Goal: Information Seeking & Learning: Learn about a topic

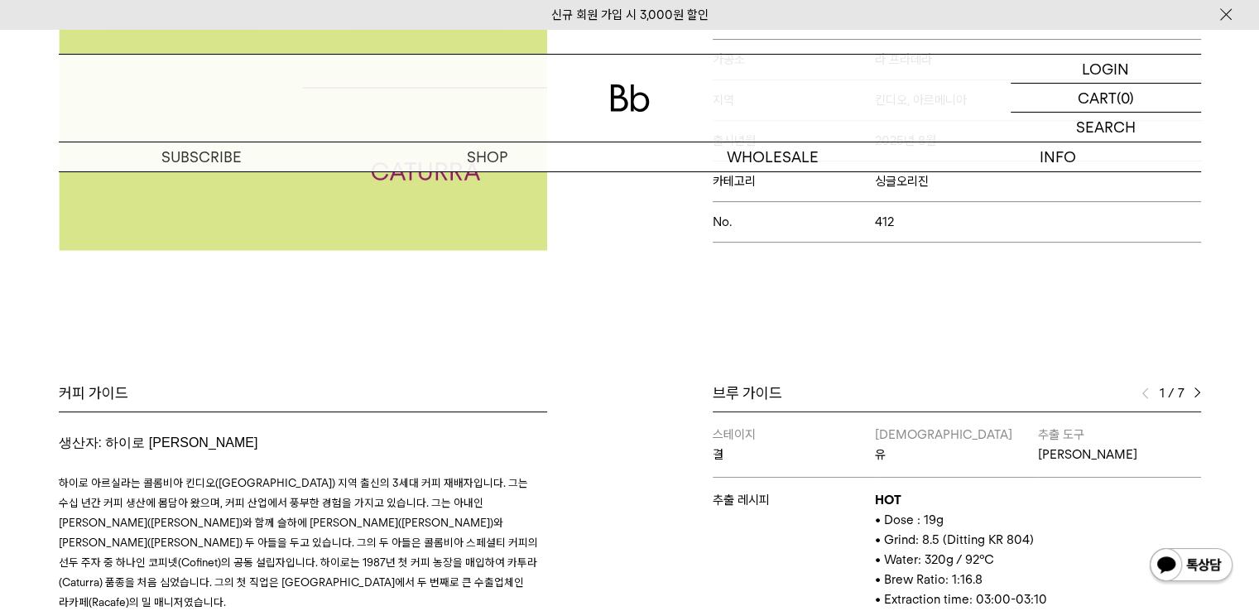
scroll to position [579, 0]
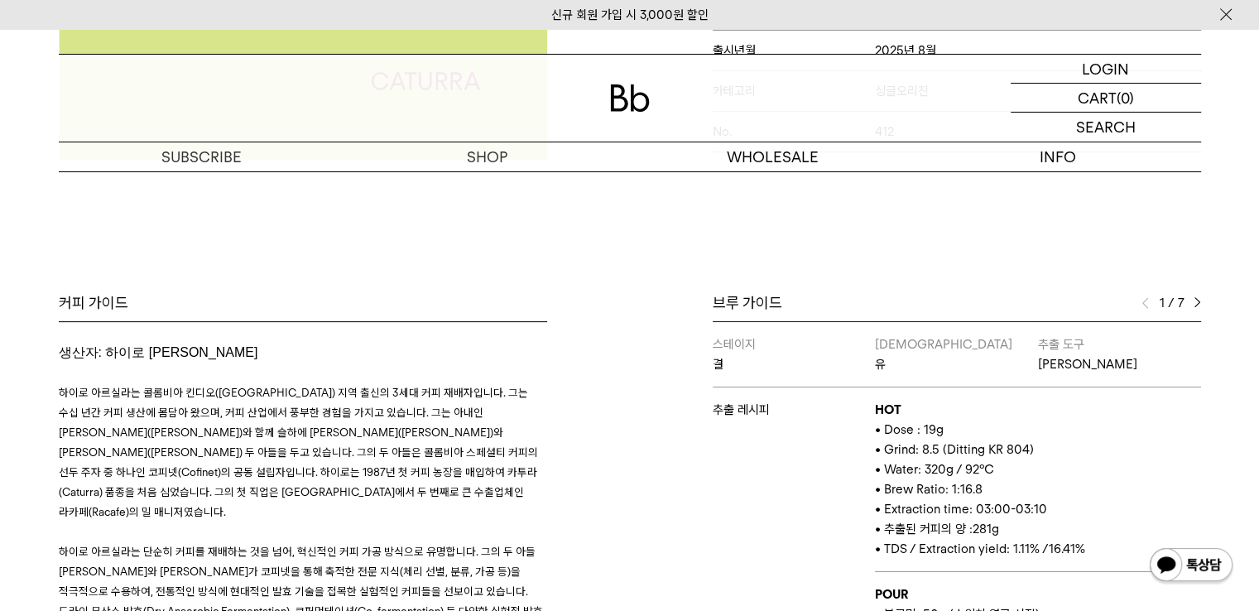
click at [463, 391] on span "하이로 아르실라는 콜롬비아 킨디오([GEOGRAPHIC_DATA]) 지역 출신의 3세대 커피 재배자입니다. 그는 수십 년간 커피 생산에 몸담아…" at bounding box center [298, 452] width 479 height 132
click at [576, 385] on div "커피 가이드 생산자: 하이로 [PERSON_NAME] 하이로 아르실라는 콜롬비아 킨디오([GEOGRAPHIC_DATA]) 지역 출신의 3세대 …" at bounding box center [339, 536] width 579 height 487
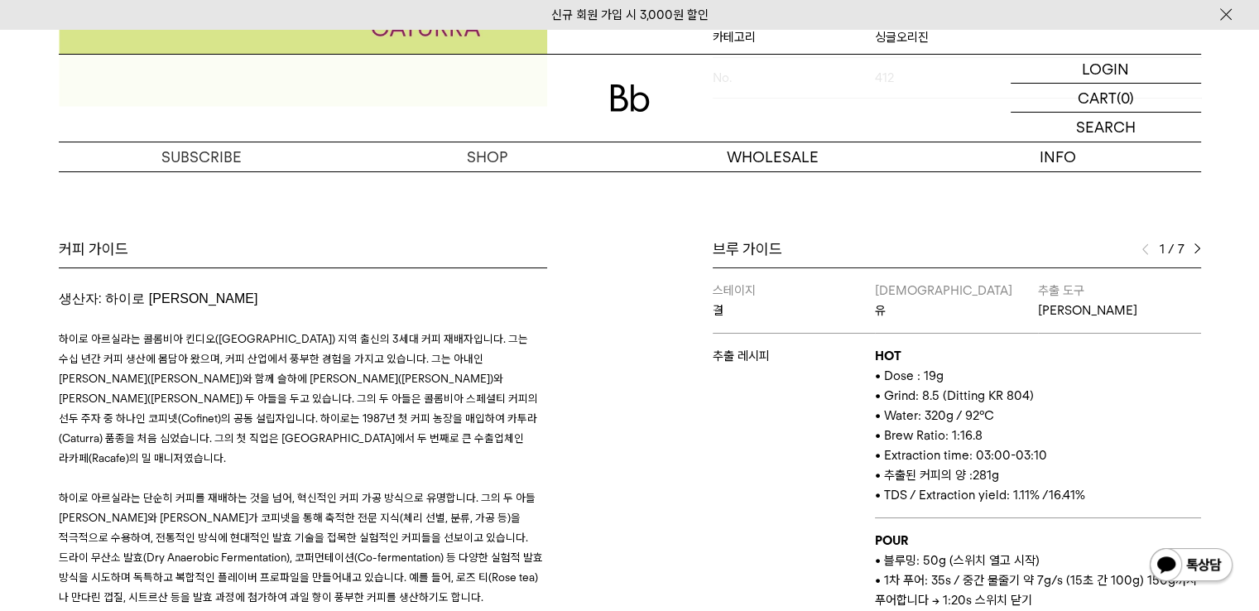
scroll to position [662, 0]
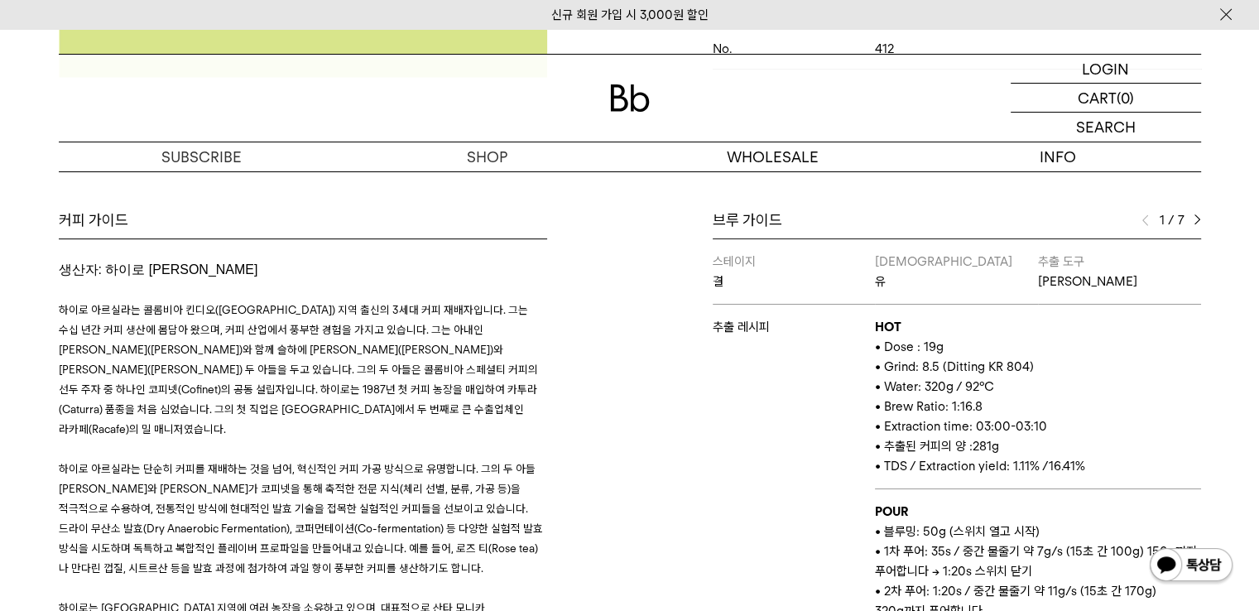
click at [613, 414] on div "커피 가이드 생산자: 하이로 [PERSON_NAME] 하이로 아르실라는 콜롬비아 킨디오([GEOGRAPHIC_DATA]) 지역 출신의 3세대 …" at bounding box center [339, 453] width 579 height 487
click at [614, 414] on div "커피 가이드 생산자: 하이로 [PERSON_NAME] 하이로 아르실라는 콜롬비아 킨디오([GEOGRAPHIC_DATA]) 지역 출신의 3세대 …" at bounding box center [339, 453] width 579 height 487
click at [365, 362] on p "하이로 아르실라는 콜롬비아 킨디오([GEOGRAPHIC_DATA]) 지역 출신의 3세대 커피 재배자입니다. 그는 수십 년간 커피 생산에 몸담아…" at bounding box center [303, 369] width 488 height 139
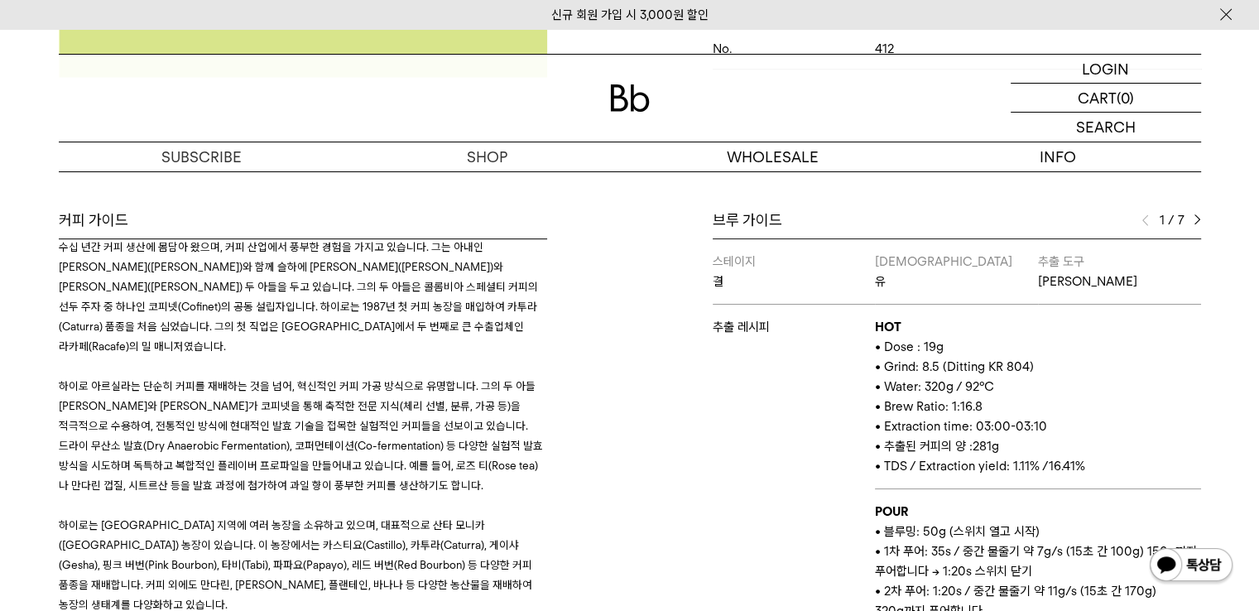
scroll to position [0, 0]
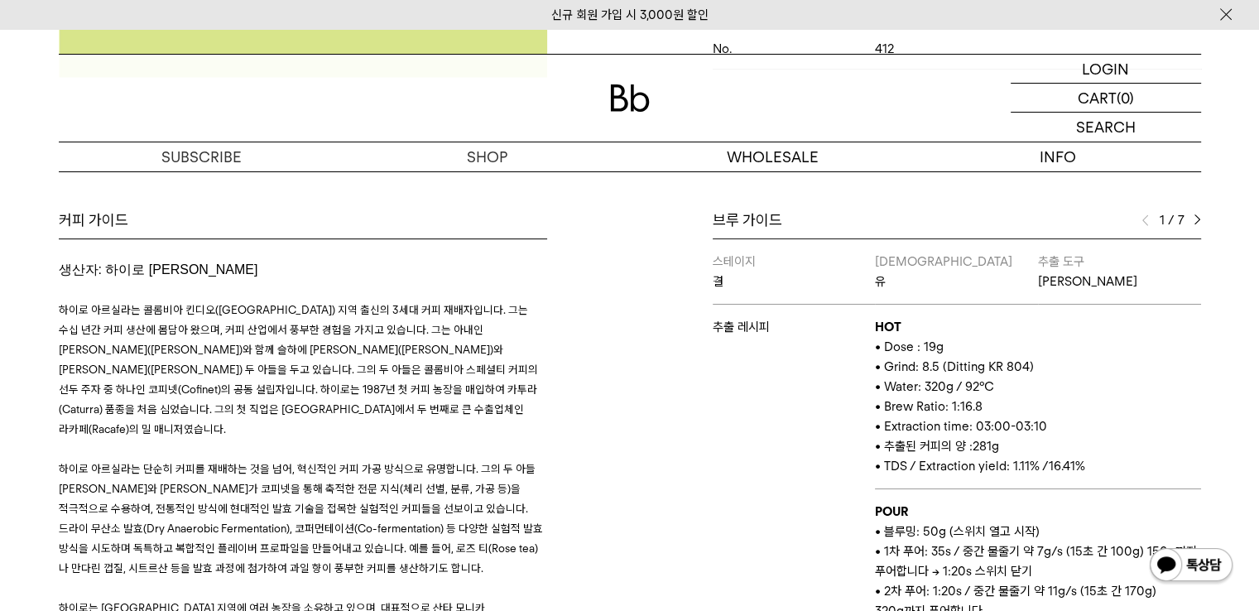
click at [310, 363] on span "하이로 아르실라는 콜롬비아 킨디오([GEOGRAPHIC_DATA]) 지역 출신의 3세대 커피 재배자입니다. 그는 수십 년간 커피 생산에 몸담아…" at bounding box center [298, 369] width 479 height 132
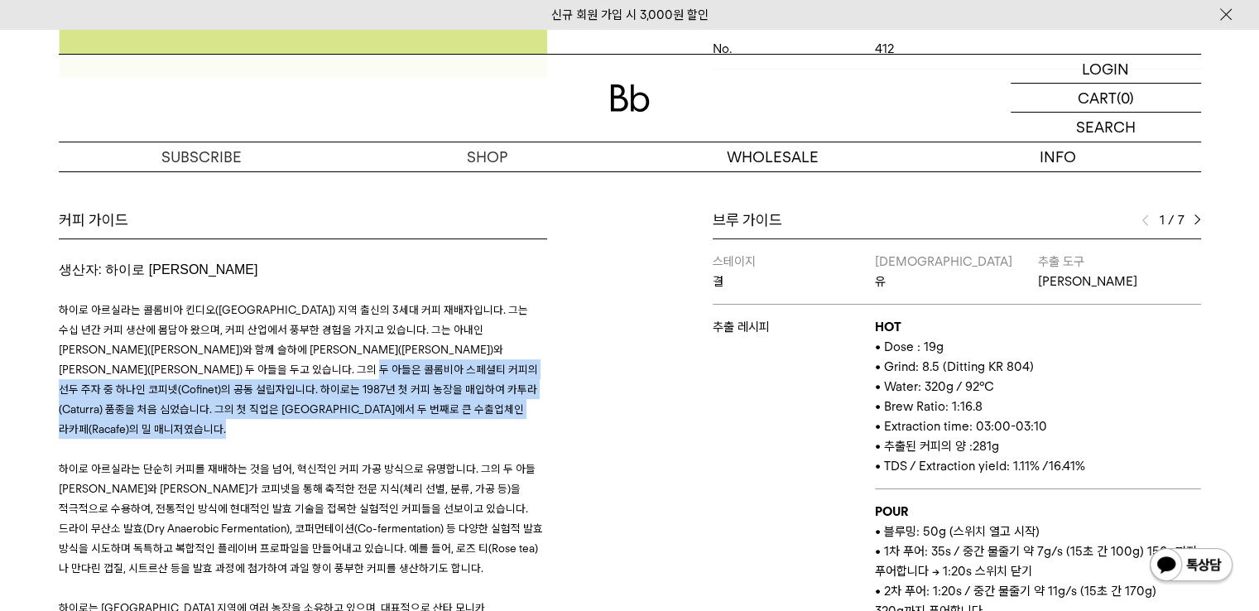
click at [303, 420] on h3 "하이로 아르실라는 콜롬비아 킨디오([GEOGRAPHIC_DATA]) 지역 출신의 3세대 커피 재배자입니다. 그는 수십 년간 커피 생산에 몸담아…" at bounding box center [303, 538] width 488 height 516
click at [303, 439] on p at bounding box center [303, 449] width 488 height 20
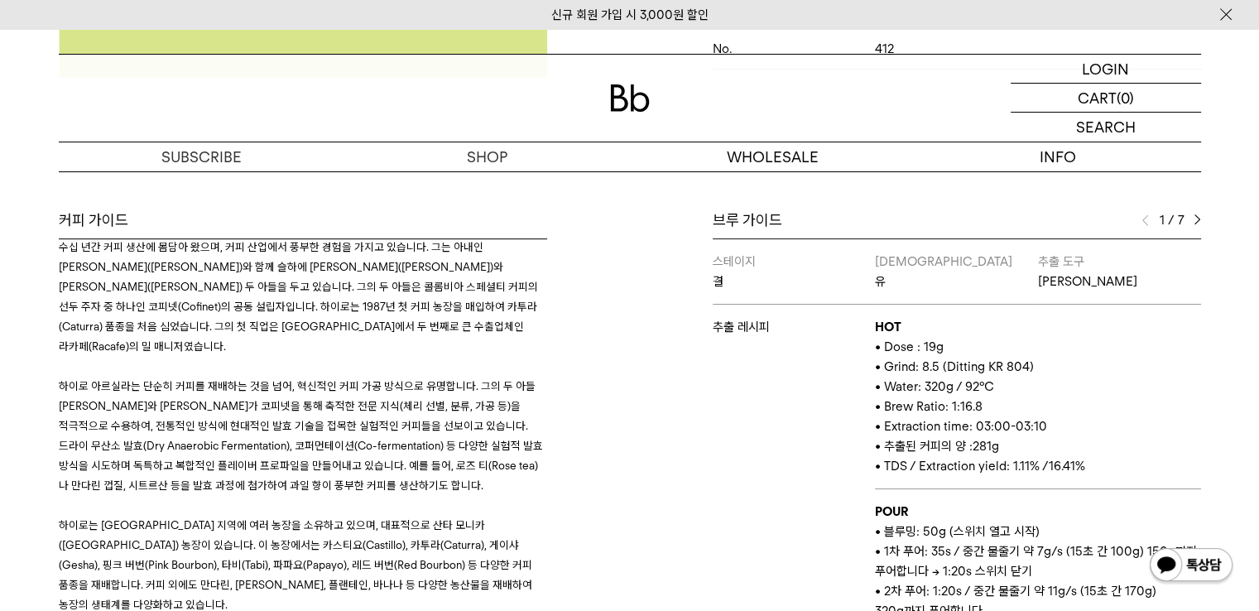
scroll to position [165, 0]
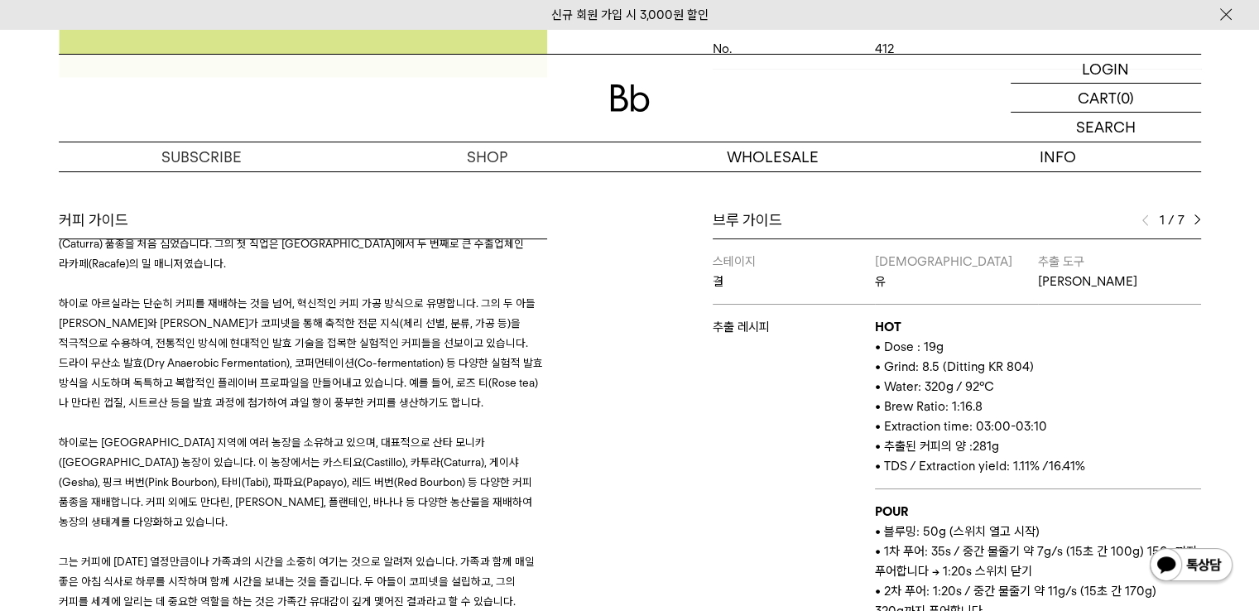
click at [614, 376] on div "커피 가이드 생산자: 하이로 [PERSON_NAME] 하이로 아르실라는 콜롬비아 킨디오([GEOGRAPHIC_DATA]) 지역 출신의 3세대 …" at bounding box center [339, 453] width 579 height 487
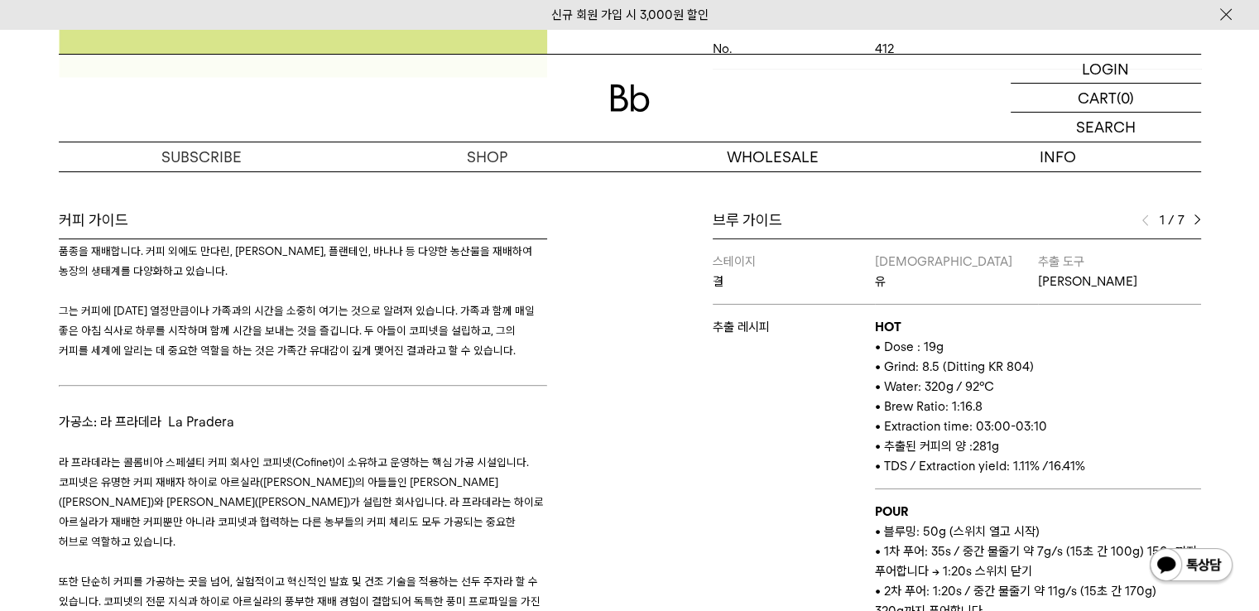
scroll to position [496, 0]
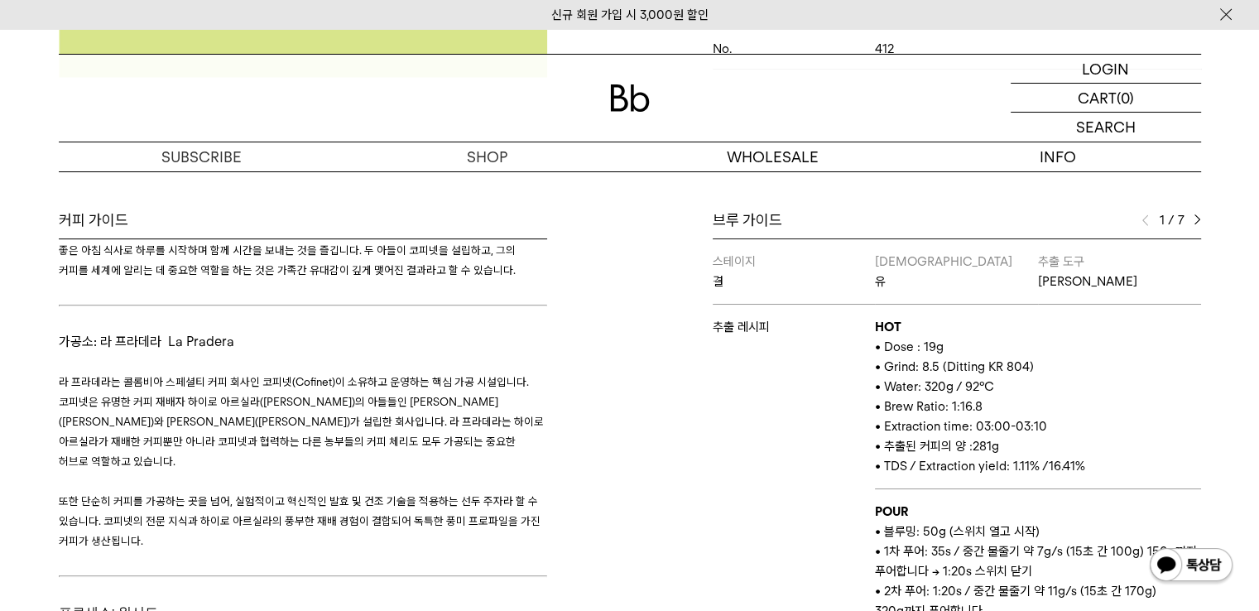
click at [420, 375] on span "라 프라데라는 콜롬비아 스페셜티 커피 회사인 코피넷(Cofinet)이 소유하고 운영하는 핵심 가공 시설입니다. 코피넷은 유명한 커피 재배자 하…" at bounding box center [301, 421] width 485 height 93
click at [419, 375] on span "라 프라데라는 콜롬비아 스페셜티 커피 회사인 코피넷(Cofinet)이 소유하고 운영하는 핵심 가공 시설입니다. 코피넷은 유명한 커피 재배자 하…" at bounding box center [301, 421] width 485 height 93
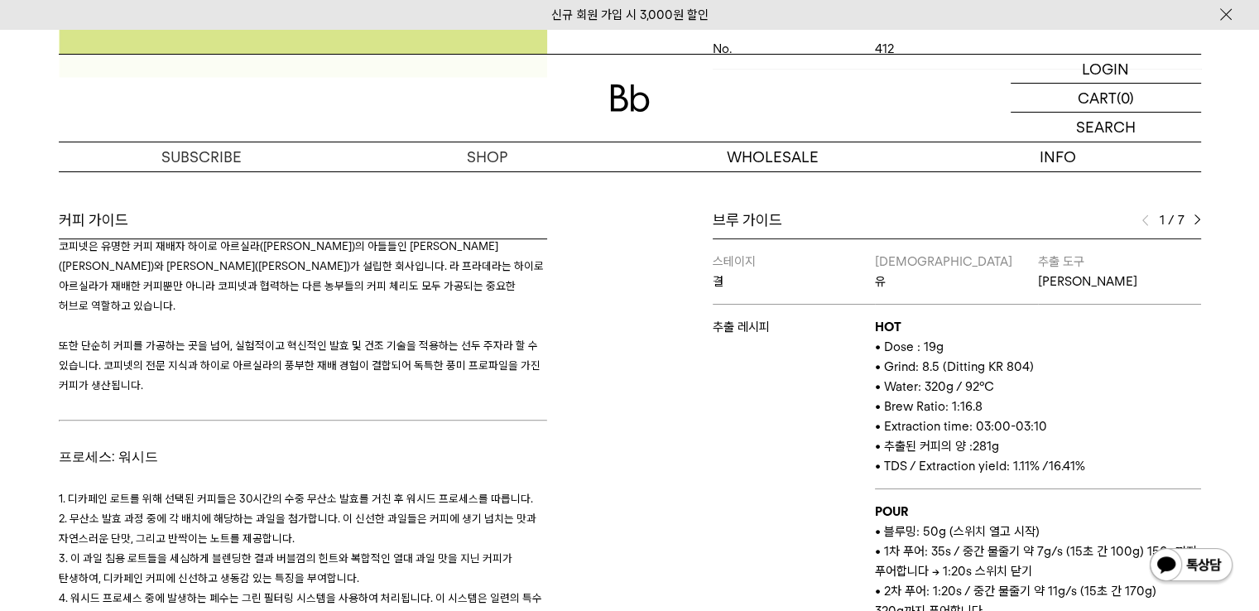
scroll to position [662, 0]
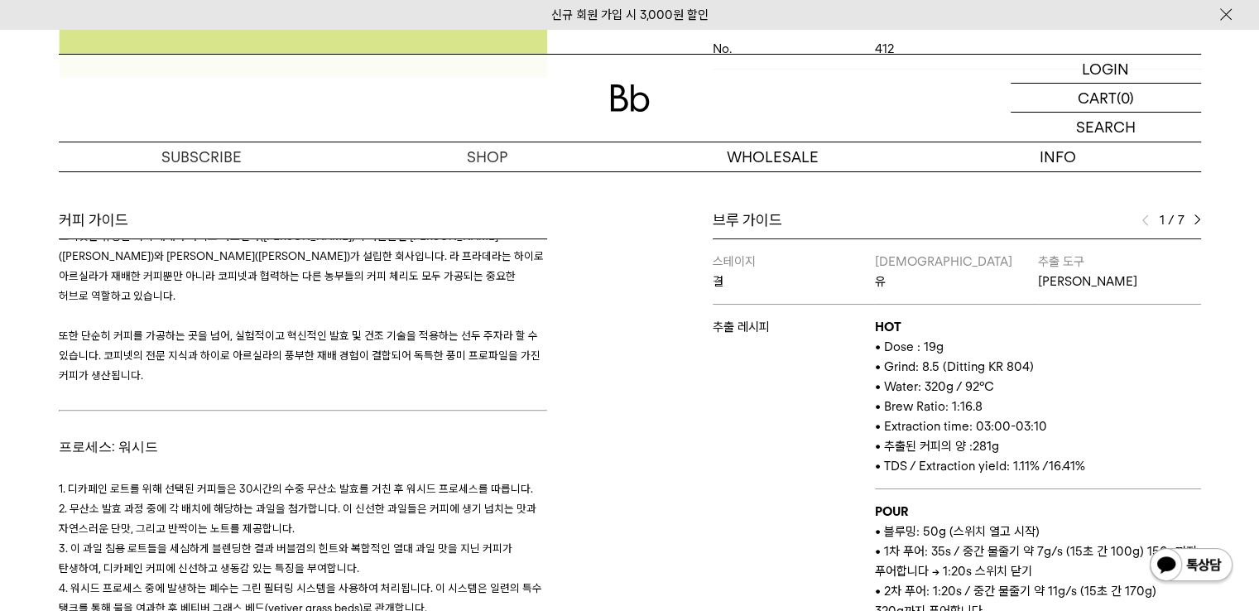
click at [414, 458] on p at bounding box center [303, 469] width 488 height 22
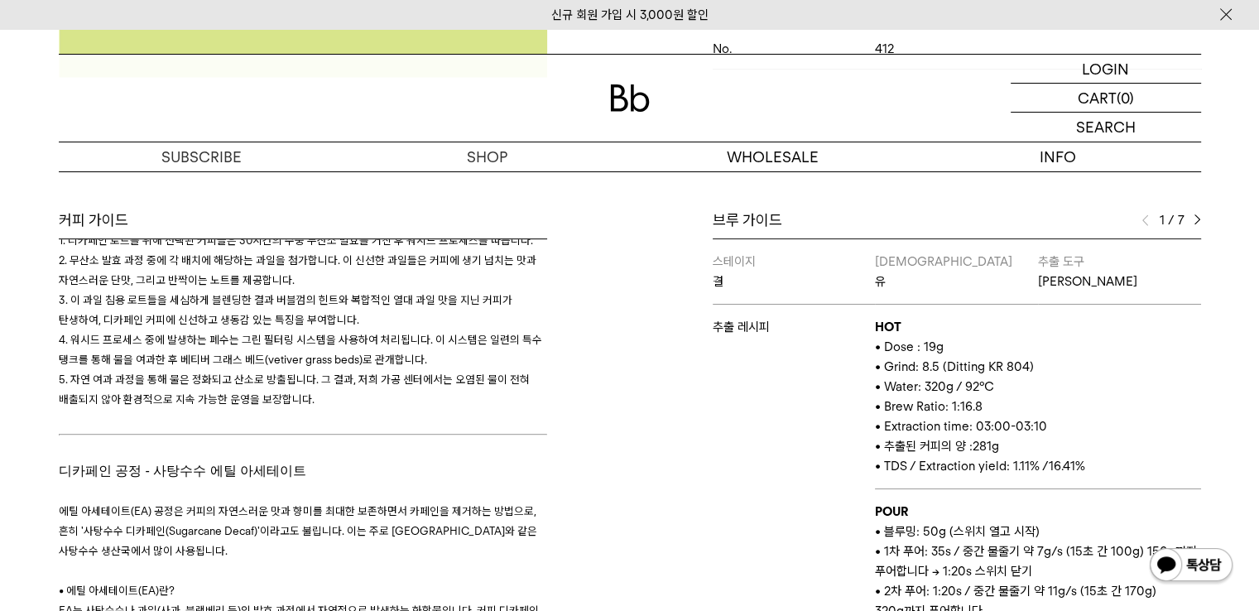
scroll to position [993, 0]
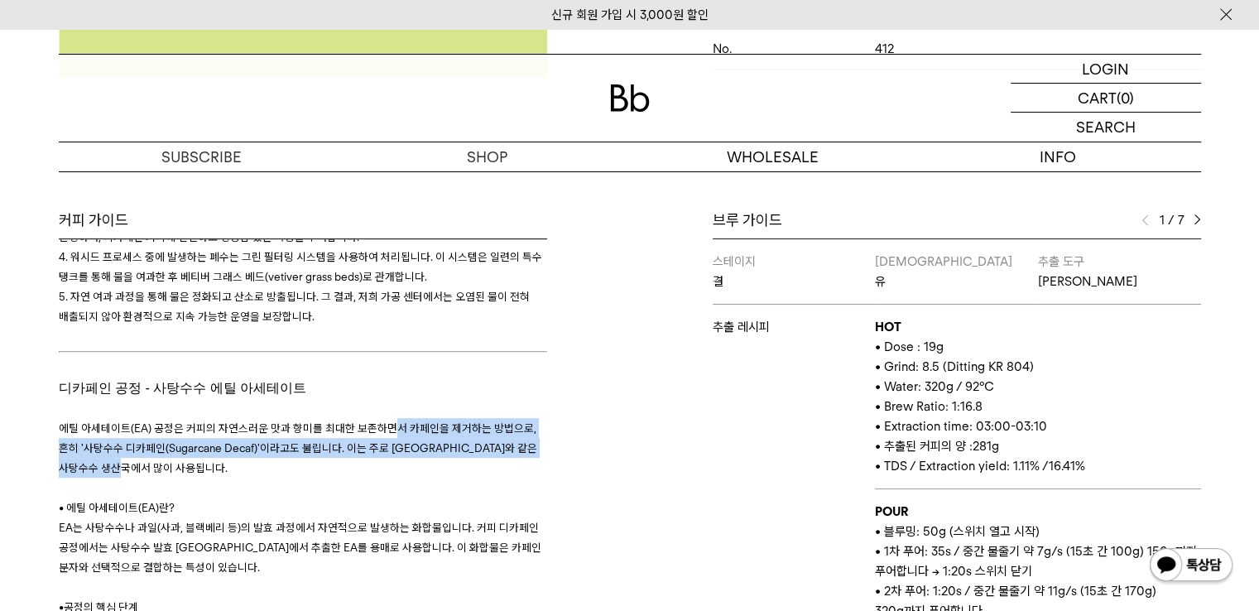
drag, startPoint x: 386, startPoint y: 377, endPoint x: 391, endPoint y: 407, distance: 30.2
click at [391, 418] on p "에틸 아세테이트(EA) 공정은 커피의 자연스러운 맛과 향미를 최대한 보존하면서 카페인을 제거하는 방법으로, 흔히 '사탕수수 디카페인(Sugar…" at bounding box center [303, 448] width 488 height 60
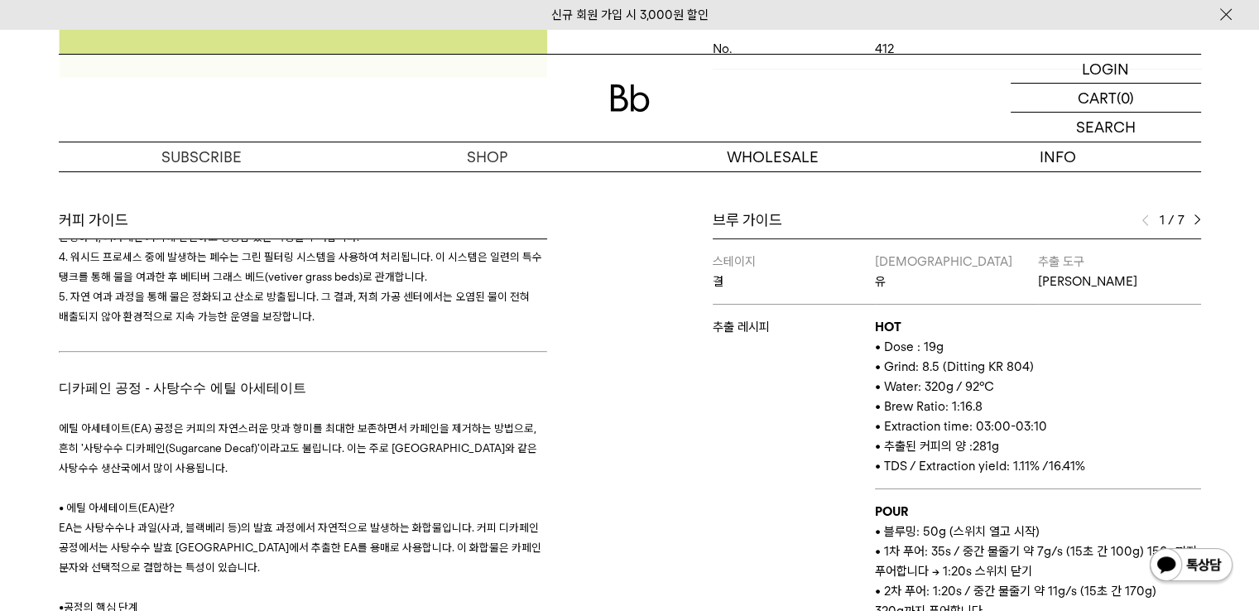
drag, startPoint x: 358, startPoint y: 367, endPoint x: 368, endPoint y: 396, distance: 29.8
click at [364, 421] on span "에틸 아세테이트(EA) 공정은 커피의 자연스러운 맛과 향미를 최대한 보존하면서 카페인을 제거하는 방법으로, 흔히 '사탕수수 디카페인(Sugar…" at bounding box center [298, 447] width 478 height 53
click at [368, 418] on p "에틸 아세테이트(EA) 공정은 커피의 자연스러운 맛과 향미를 최대한 보존하면서 카페인을 제거하는 방법으로, 흔히 '사탕수수 디카페인(Sugar…" at bounding box center [303, 448] width 488 height 60
drag, startPoint x: 330, startPoint y: 352, endPoint x: 346, endPoint y: 391, distance: 42.7
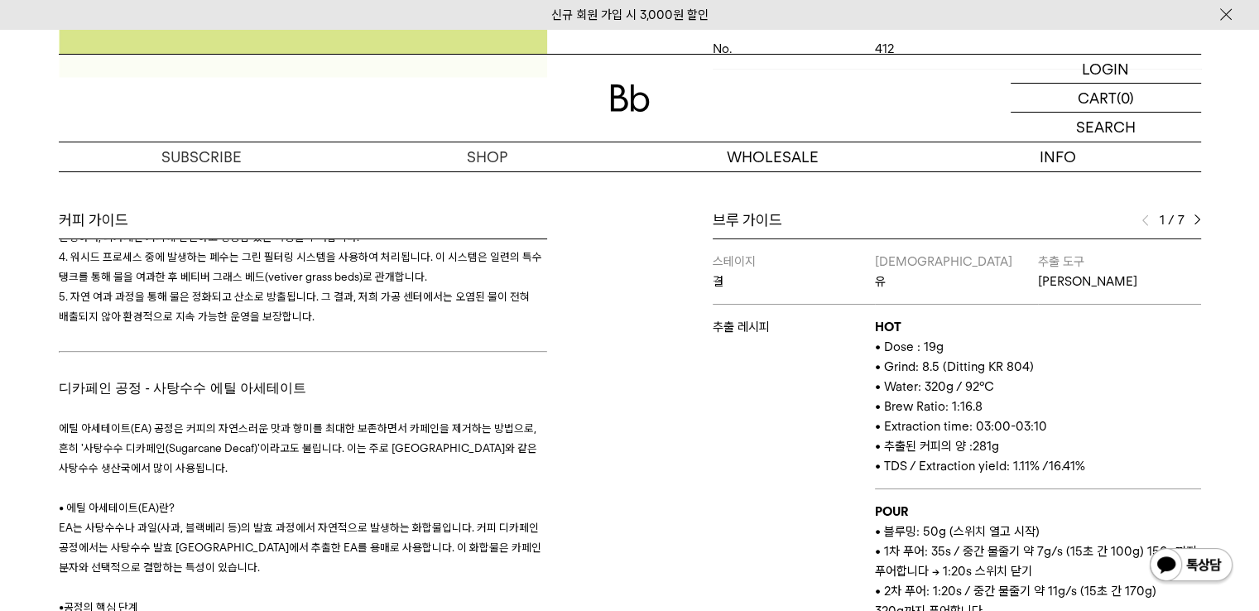
click at [346, 421] on span "에틸 아세테이트(EA) 공정은 커피의 자연스러운 맛과 향미를 최대한 보존하면서 카페인을 제거하는 방법으로, 흔히 '사탕수수 디카페인(Sugar…" at bounding box center [298, 447] width 478 height 53
drag, startPoint x: 333, startPoint y: 352, endPoint x: 363, endPoint y: 396, distance: 53.0
click at [363, 418] on p "에틸 아세테이트(EA) 공정은 커피의 자연스러운 맛과 향미를 최대한 보존하면서 카페인을 제거하는 방법으로, 흔히 '사탕수수 디카페인(Sugar…" at bounding box center [303, 448] width 488 height 60
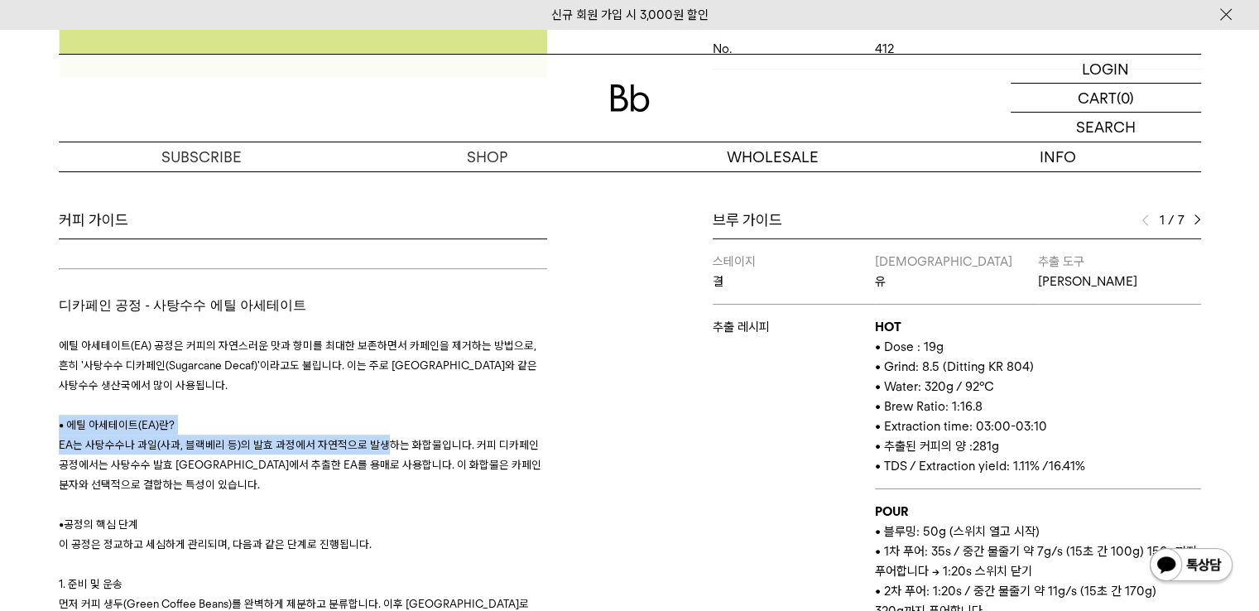
drag, startPoint x: 380, startPoint y: 372, endPoint x: 407, endPoint y: 415, distance: 51.0
click at [400, 415] on p "• 에틸 아세테이트(EA)란? EA는 사탕수수나 과일(사과, 블랙베리 등)의 발효 과정에서 자연적으로 발생하는 화합물입니다. 커피 디카페인 공…" at bounding box center [303, 454] width 488 height 79
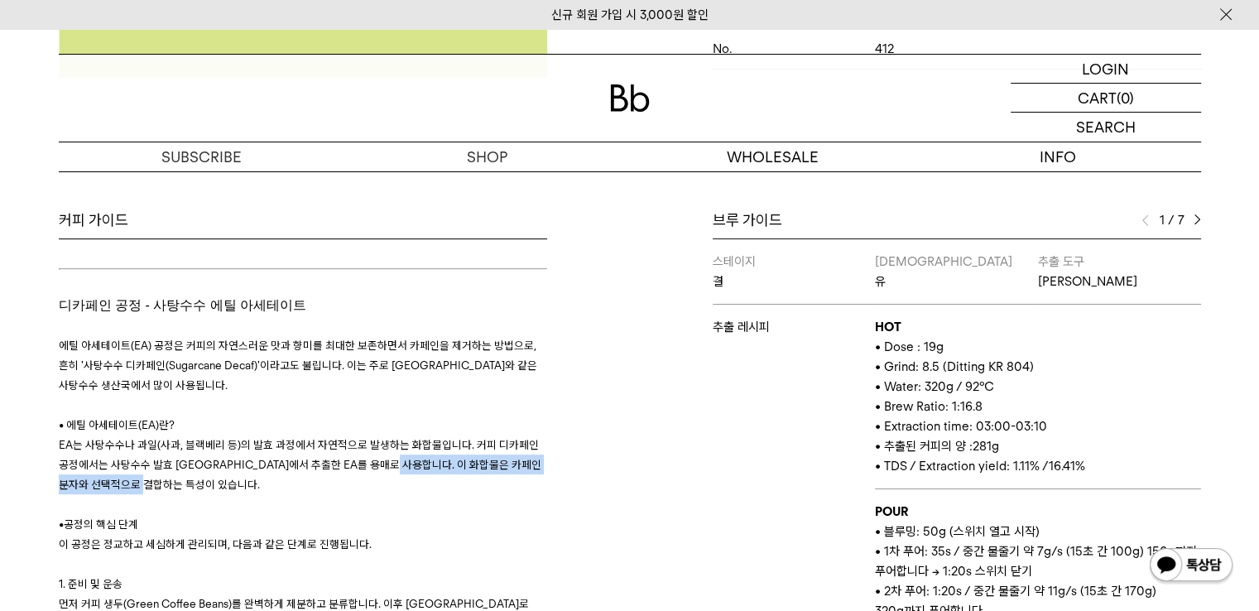
click at [407, 415] on p "• 에틸 아세테이트(EA)란? EA는 사탕수수나 과일(사과, 블랙베리 등)의 발효 과정에서 자연적으로 발생하는 화합물입니다. 커피 디카페인 공…" at bounding box center [303, 454] width 488 height 79
click at [404, 438] on span "EA는 사탕수수나 과일(사과, 블랙베리 등)의 발효 과정에서 자연적으로 발생하는 화합물입니다. 커피 디카페인 공정에서는 사탕수수 발효 [GEO…" at bounding box center [300, 464] width 482 height 53
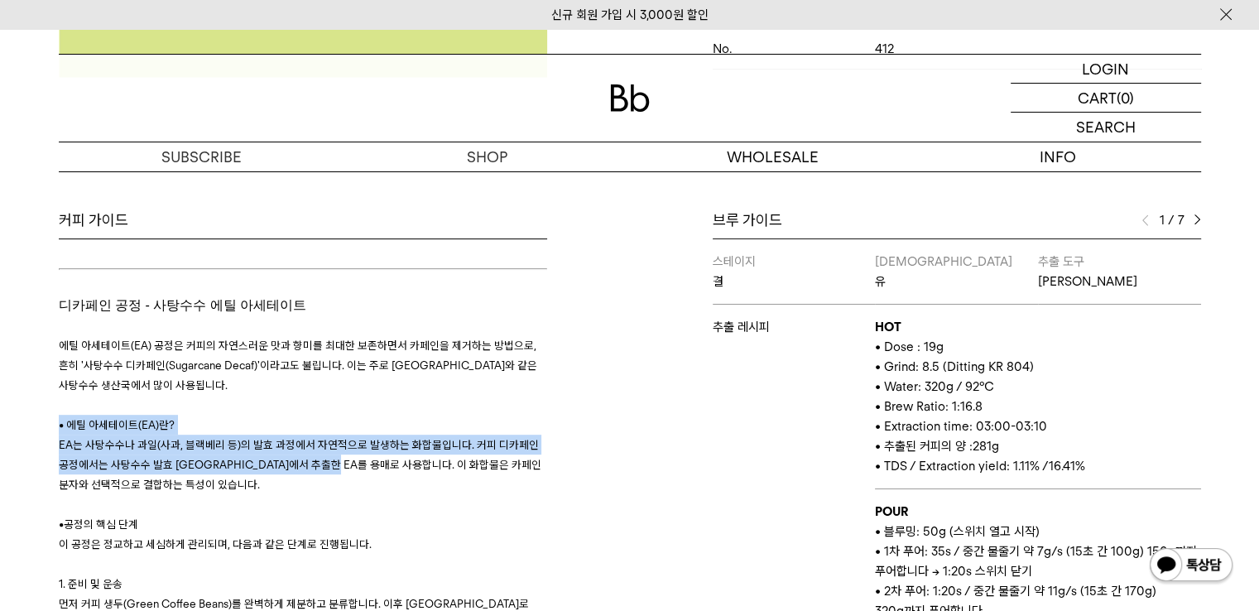
drag, startPoint x: 328, startPoint y: 375, endPoint x: 361, endPoint y: 418, distance: 53.8
click at [361, 418] on p "• 에틸 아세테이트(EA)란? EA는 사탕수수나 과일(사과, 블랙베리 등)의 발효 과정에서 자연적으로 발생하는 화합물입니다. 커피 디카페인 공…" at bounding box center [303, 454] width 488 height 79
click at [369, 421] on p "• 에틸 아세테이트(EA)란? EA는 사탕수수나 과일(사과, 블랙베리 등)의 발효 과정에서 자연적으로 발생하는 화합물입니다. 커피 디카페인 공…" at bounding box center [303, 454] width 488 height 79
click at [288, 438] on span "EA는 사탕수수나 과일(사과, 블랙베리 등)의 발효 과정에서 자연적으로 발생하는 화합물입니다. 커피 디카페인 공정에서는 사탕수수 발효 [GEO…" at bounding box center [300, 464] width 482 height 53
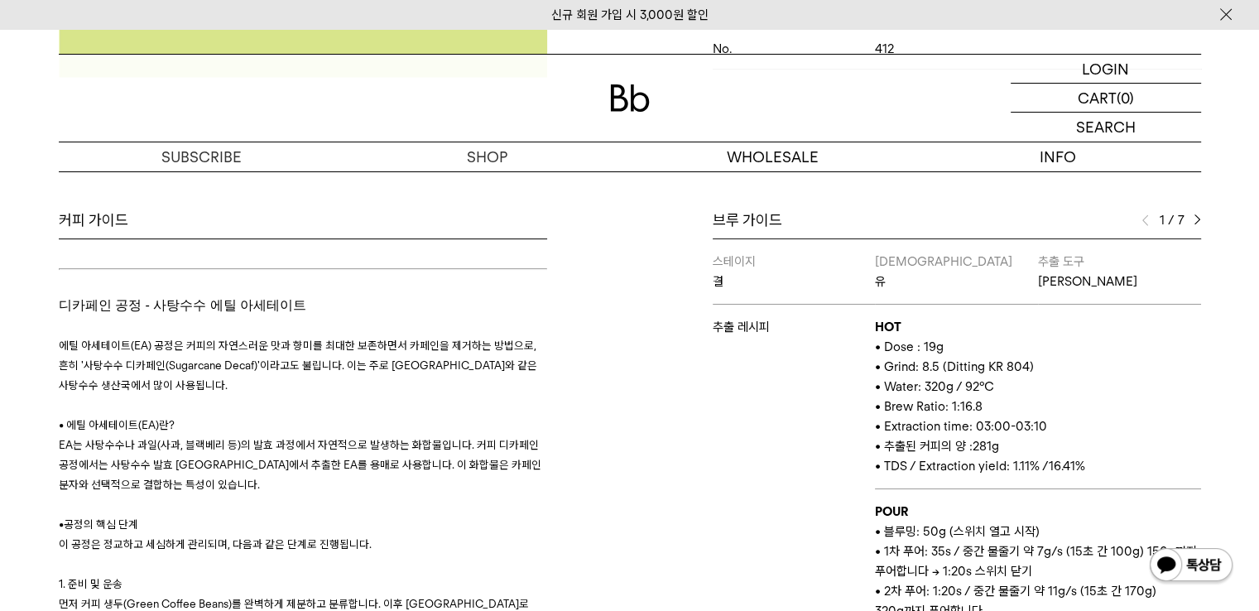
drag, startPoint x: 252, startPoint y: 377, endPoint x: 312, endPoint y: 415, distance: 70.3
click at [295, 415] on p "• 에틸 아세테이트(EA)란? EA는 사탕수수나 과일(사과, 블랙베리 등)의 발효 과정에서 자연적으로 발생하는 화합물입니다. 커피 디카페인 공…" at bounding box center [303, 454] width 488 height 79
click at [312, 415] on p "• 에틸 아세테이트(EA)란? EA는 사탕수수나 과일(사과, 블랙베리 등)의 발효 과정에서 자연적으로 발생하는 화합물입니다. 커피 디카페인 공…" at bounding box center [303, 454] width 488 height 79
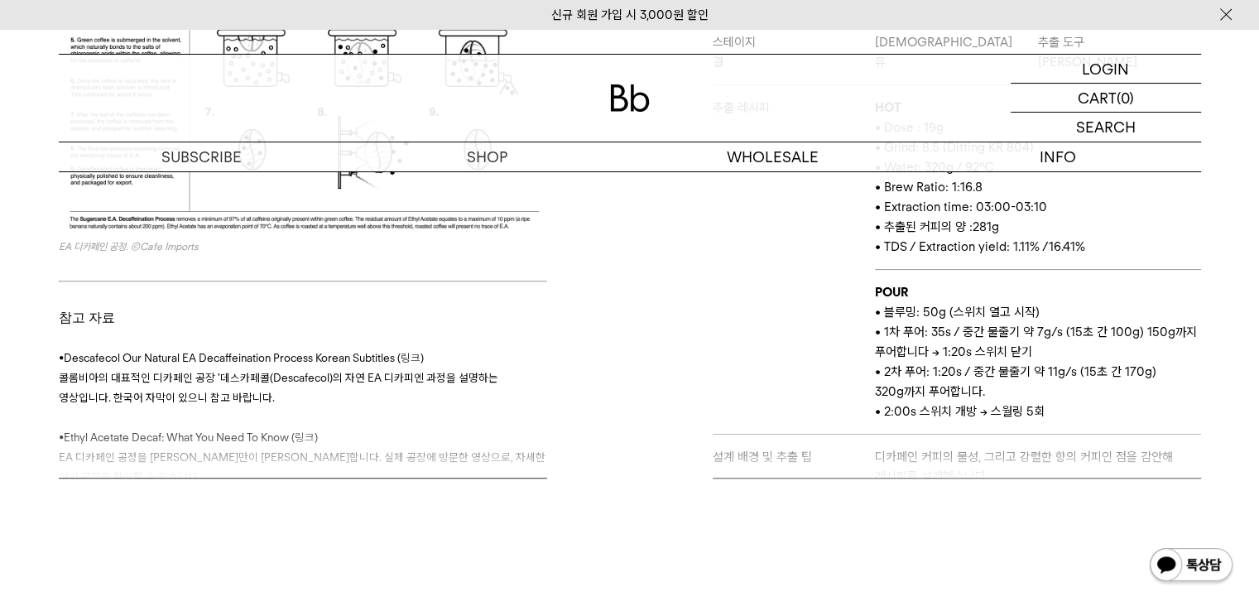
scroll to position [910, 0]
